Goal: Information Seeking & Learning: Learn about a topic

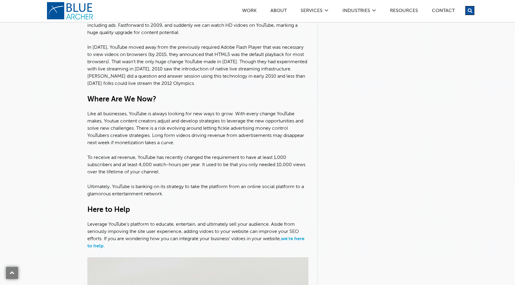
scroll to position [456, 0]
click at [181, 191] on p "Ultimately, YouTube is banking on its strategy to take the platform from an onl…" at bounding box center [197, 191] width 221 height 14
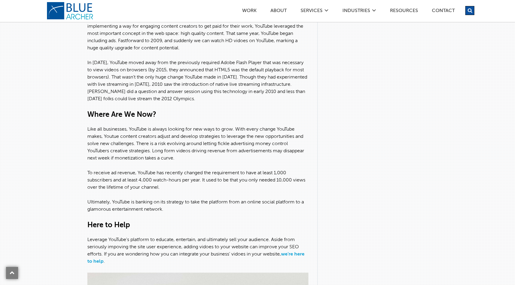
scroll to position [440, 0]
drag, startPoint x: 169, startPoint y: 196, endPoint x: 107, endPoint y: 36, distance: 171.8
click at [107, 36] on div "By [PERSON_NAME] [DATE] 10:00 AM Social Media 0 Comments There is a lot to lear…" at bounding box center [197, 155] width 221 height 1028
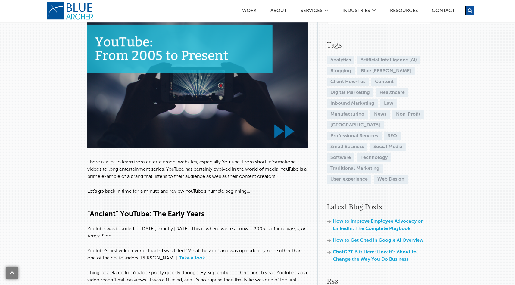
scroll to position [116, 0]
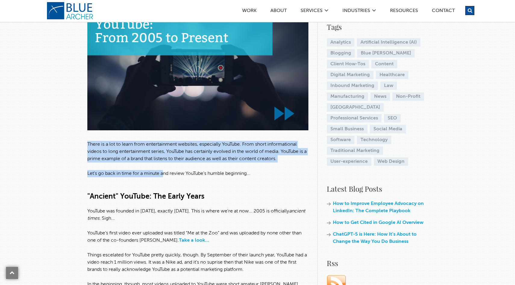
drag, startPoint x: 87, startPoint y: 143, endPoint x: 163, endPoint y: 171, distance: 81.1
click at [163, 171] on p "Let's go back in time for a minute and review YouTube's humble beginning..." at bounding box center [197, 177] width 221 height 14
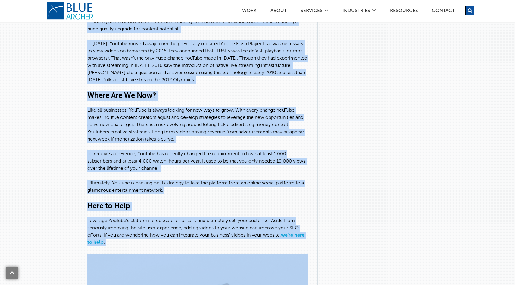
scroll to position [466, 0]
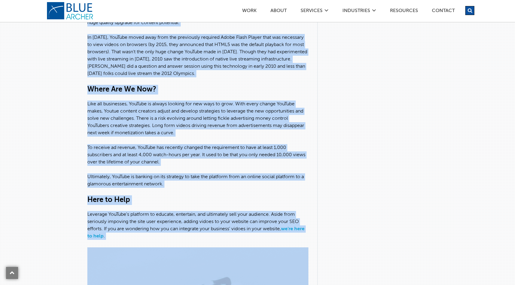
drag, startPoint x: 88, startPoint y: 193, endPoint x: 174, endPoint y: 187, distance: 85.7
click at [174, 187] on div "By [PERSON_NAME] [DATE] 10:00 AM Social Media 0 Comments There is a lot to lear…" at bounding box center [197, 130] width 221 height 1028
copy div ""Loremip" DolOrsi: Ame Conse Adipi EliTsed doe tempori ut Laboreet do 5046, mag…"
